Goal: Submit feedback/report problem

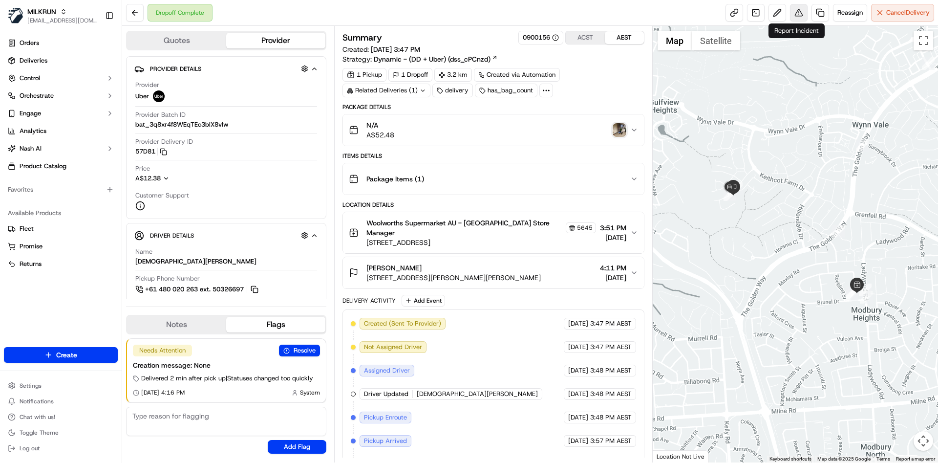
click at [801, 7] on button at bounding box center [799, 13] width 18 height 18
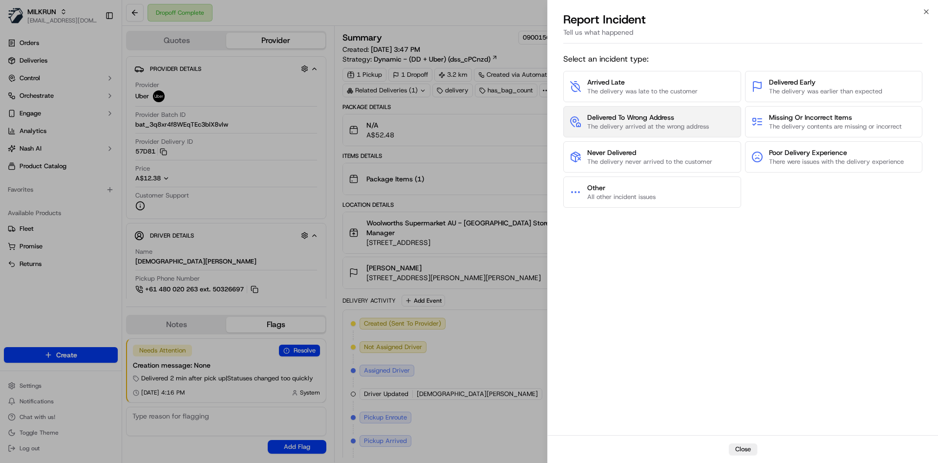
click at [637, 130] on span "The delivery arrived at the wrong address" at bounding box center [648, 126] width 122 height 9
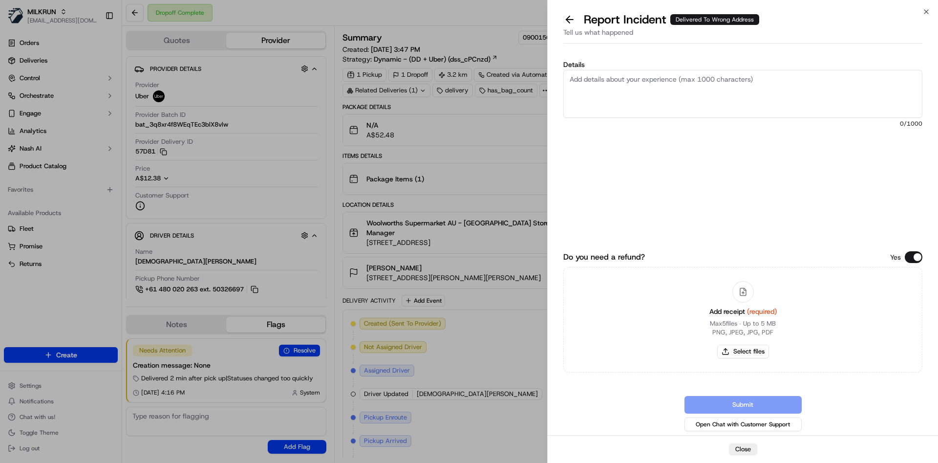
click at [640, 111] on textarea "Details" at bounding box center [742, 94] width 359 height 48
type textarea "Delivered to incorrect address can you please refund $50"
click at [731, 348] on button "Select files" at bounding box center [743, 351] width 52 height 14
type input "C:\fakepath\Screenshot 2025-09-16 171632.png"
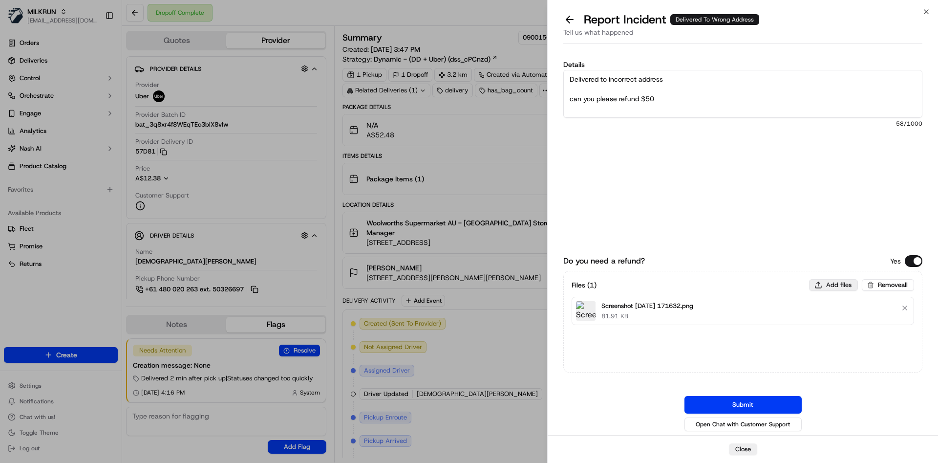
click at [823, 286] on button "Add files" at bounding box center [833, 285] width 49 height 12
type input "C:\fakepath\Screenshot 2025-09-16 171647.png"
click at [752, 396] on button "Submit" at bounding box center [742, 405] width 117 height 18
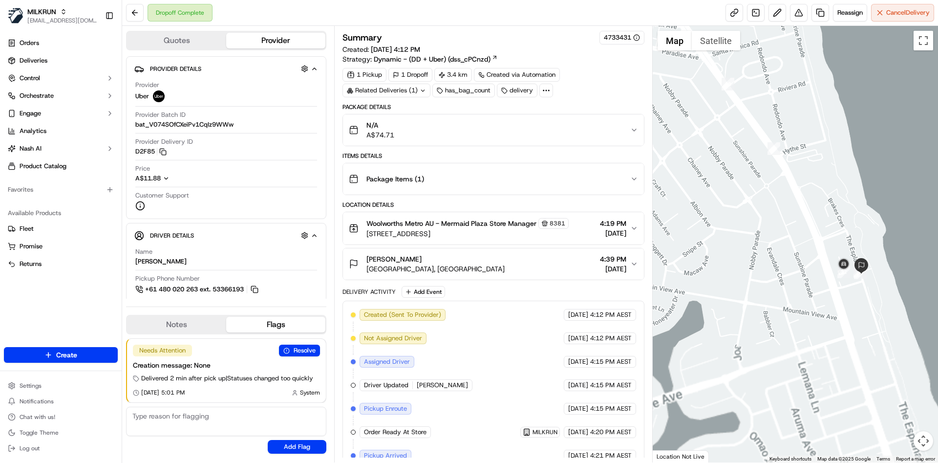
drag, startPoint x: 821, startPoint y: 349, endPoint x: 783, endPoint y: 136, distance: 216.3
click at [783, 136] on div at bounding box center [796, 244] width 286 height 436
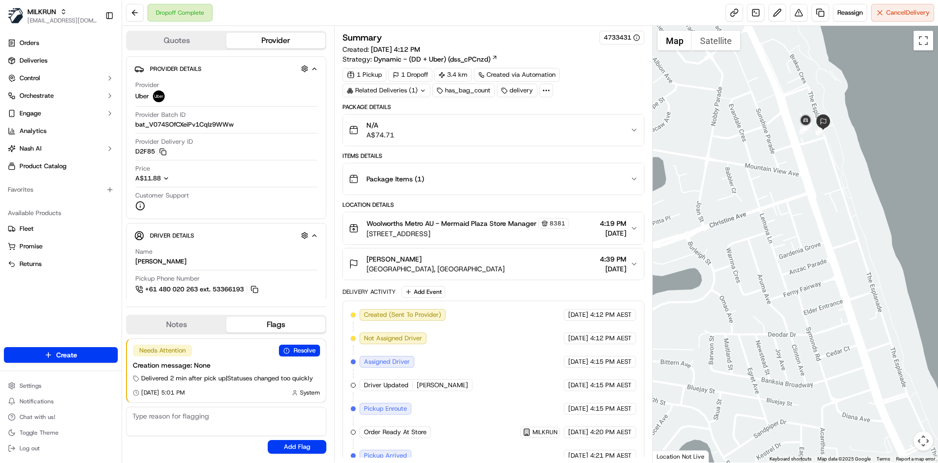
drag, startPoint x: 781, startPoint y: 184, endPoint x: 774, endPoint y: 195, distance: 13.6
click at [774, 195] on div at bounding box center [796, 244] width 286 height 436
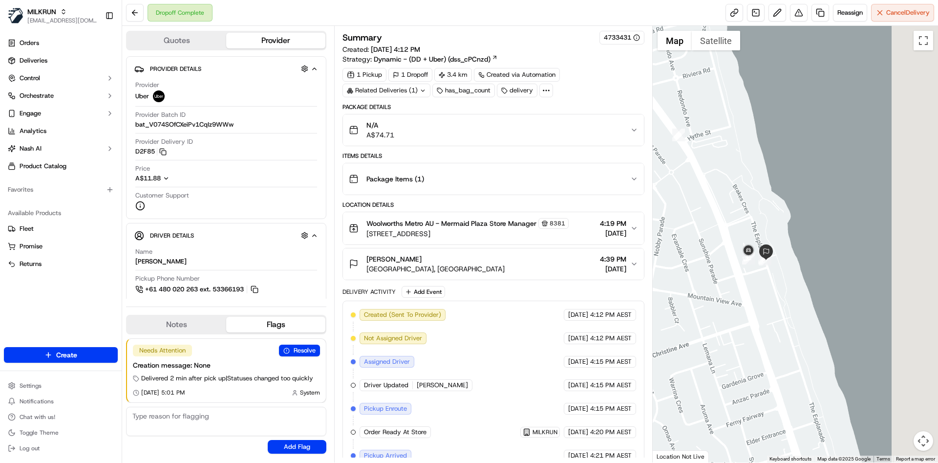
click at [711, 340] on div at bounding box center [796, 244] width 286 height 436
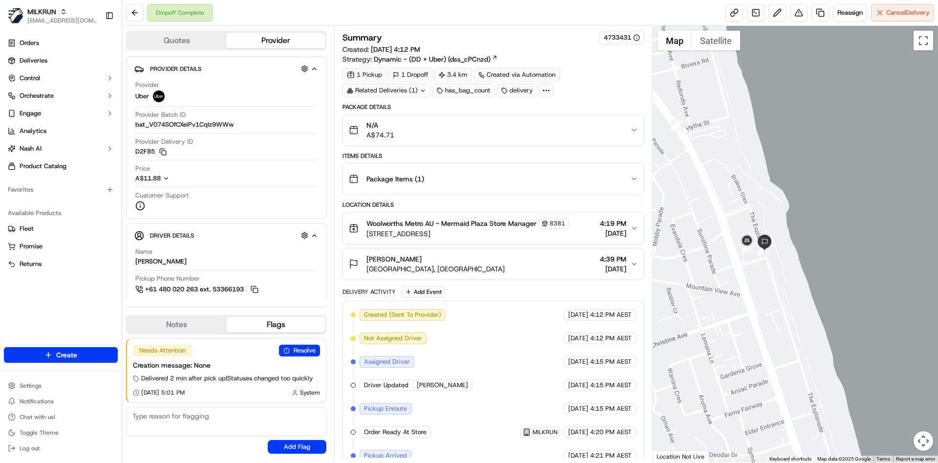
scroll to position [129, 0]
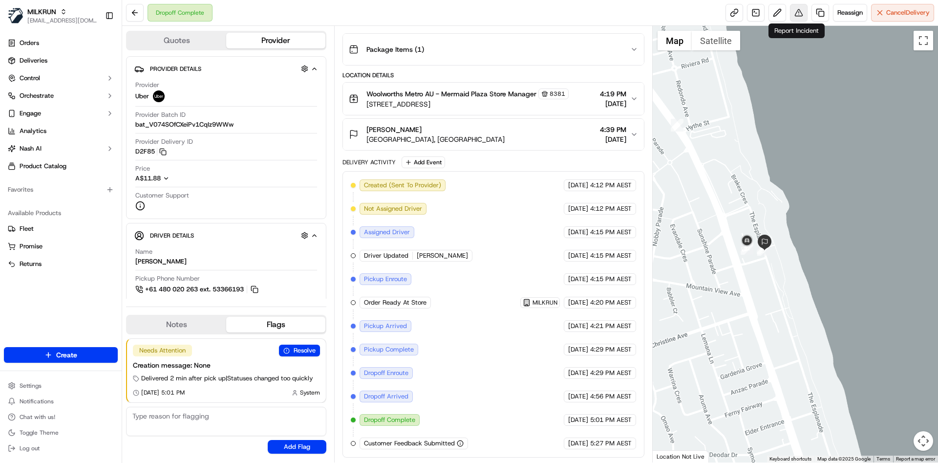
click at [791, 10] on button at bounding box center [799, 13] width 18 height 18
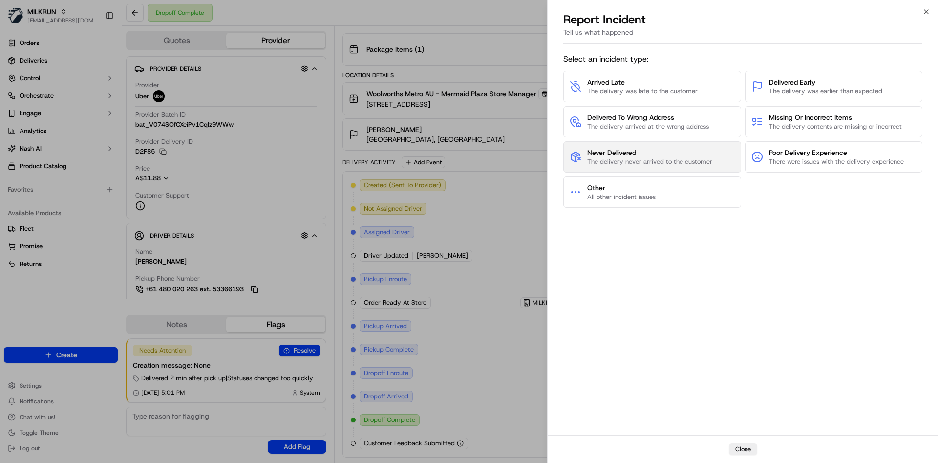
click at [633, 157] on span "The delivery never arrived to the customer" at bounding box center [649, 161] width 125 height 9
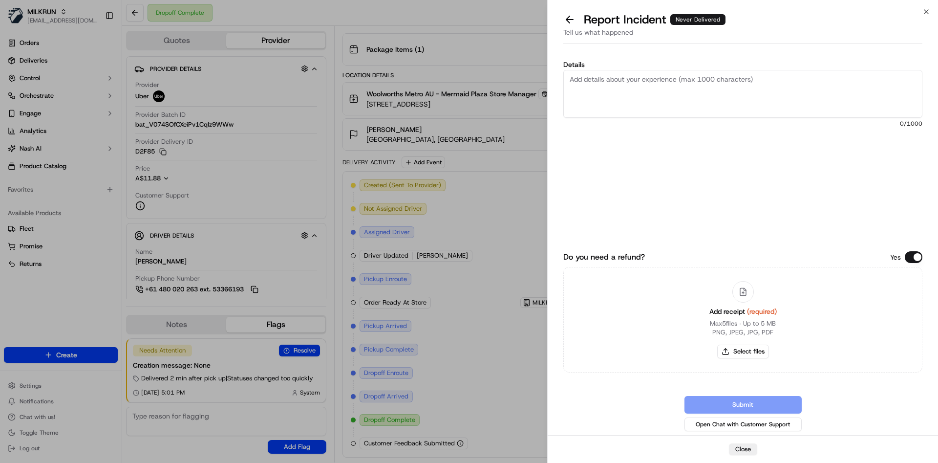
click at [672, 79] on textarea "Details" at bounding box center [742, 94] width 359 height 48
paste textarea "76.31"
click at [700, 80] on textarea "not delivered can you please refund $76.31" at bounding box center [742, 94] width 359 height 48
type textarea "not delivered can you please refund $71.31"
click at [739, 352] on button "Select files" at bounding box center [743, 351] width 52 height 14
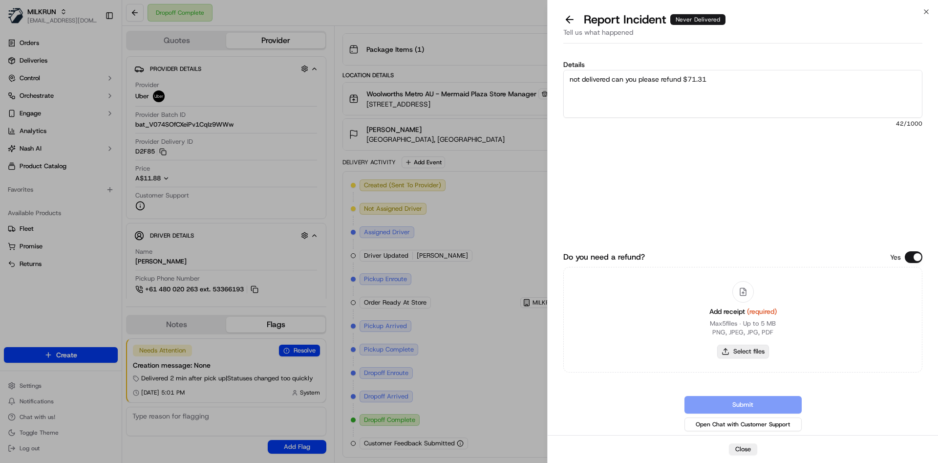
type input "C:\fakepath\Screenshot [DATE] 173145.png"
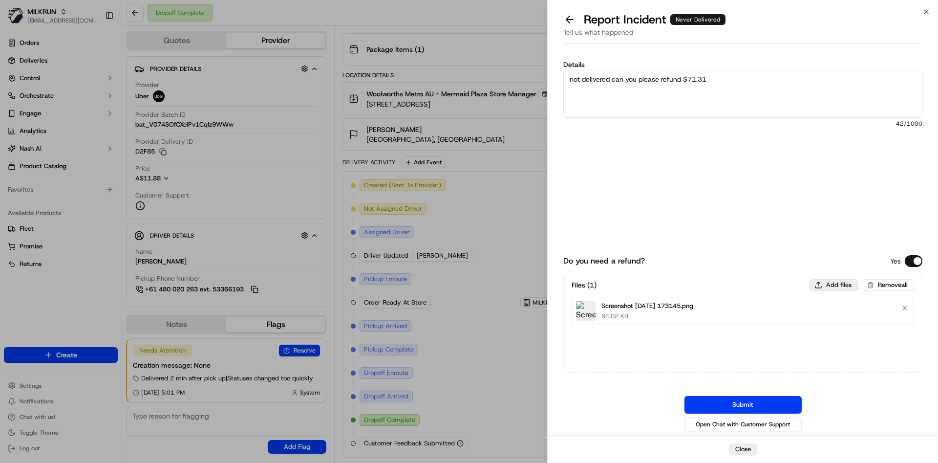
click at [832, 286] on button "Add files" at bounding box center [833, 285] width 49 height 12
type input "C:\fakepath\Screenshot [DATE] 173201.png"
click at [756, 403] on button "Submit" at bounding box center [742, 405] width 117 height 18
